Goal: Information Seeking & Learning: Check status

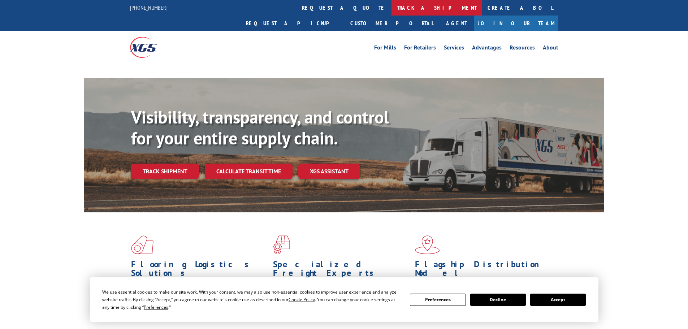
click at [391, 7] on link "track a shipment" at bounding box center [436, 8] width 91 height 16
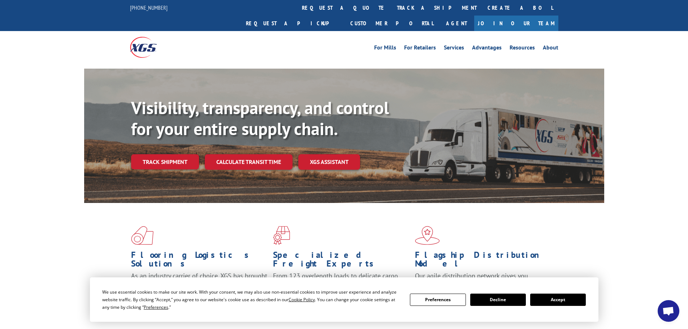
drag, startPoint x: 557, startPoint y: 303, endPoint x: 376, endPoint y: 244, distance: 190.1
click at [549, 302] on button "Accept" at bounding box center [558, 299] width 56 height 12
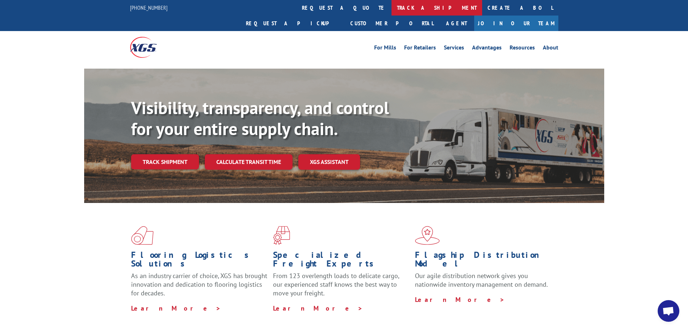
click at [391, 14] on link "track a shipment" at bounding box center [436, 8] width 91 height 16
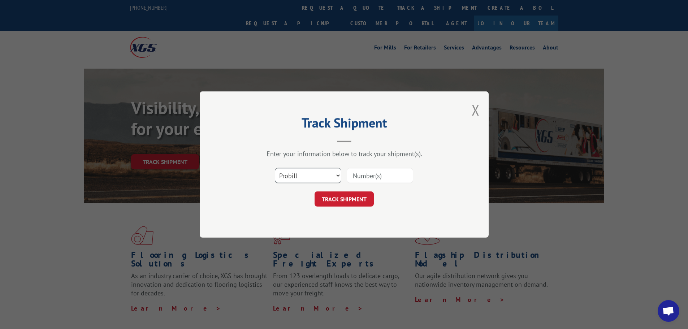
click at [288, 174] on select "Select category... Probill BOL PO" at bounding box center [308, 175] width 66 height 15
select select "po"
click at [275, 168] on select "Select category... Probill BOL PO" at bounding box center [308, 175] width 66 height 15
paste input "78533894"
type input "78533894"
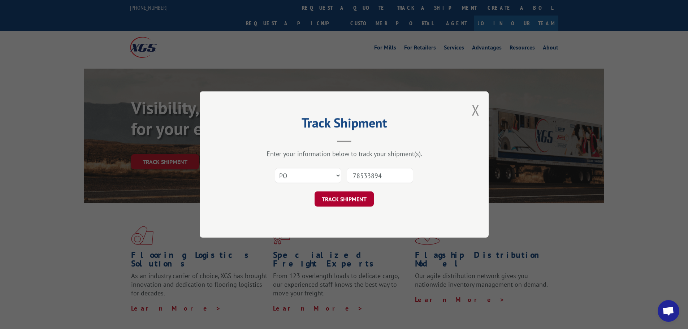
click at [349, 201] on button "TRACK SHIPMENT" at bounding box center [343, 198] width 59 height 15
